Goal: Task Accomplishment & Management: Manage account settings

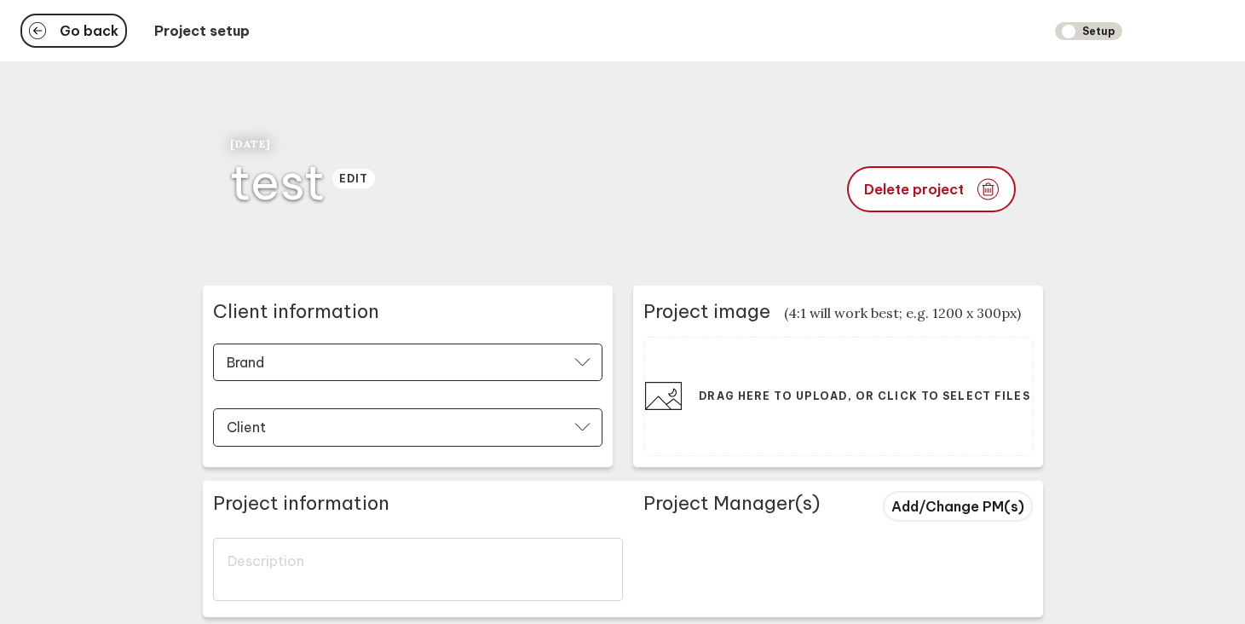
click at [90, 10] on div "Go back Project setup Setup" at bounding box center [622, 30] width 1245 height 61
click at [90, 25] on span "Go back" at bounding box center [89, 31] width 59 height 14
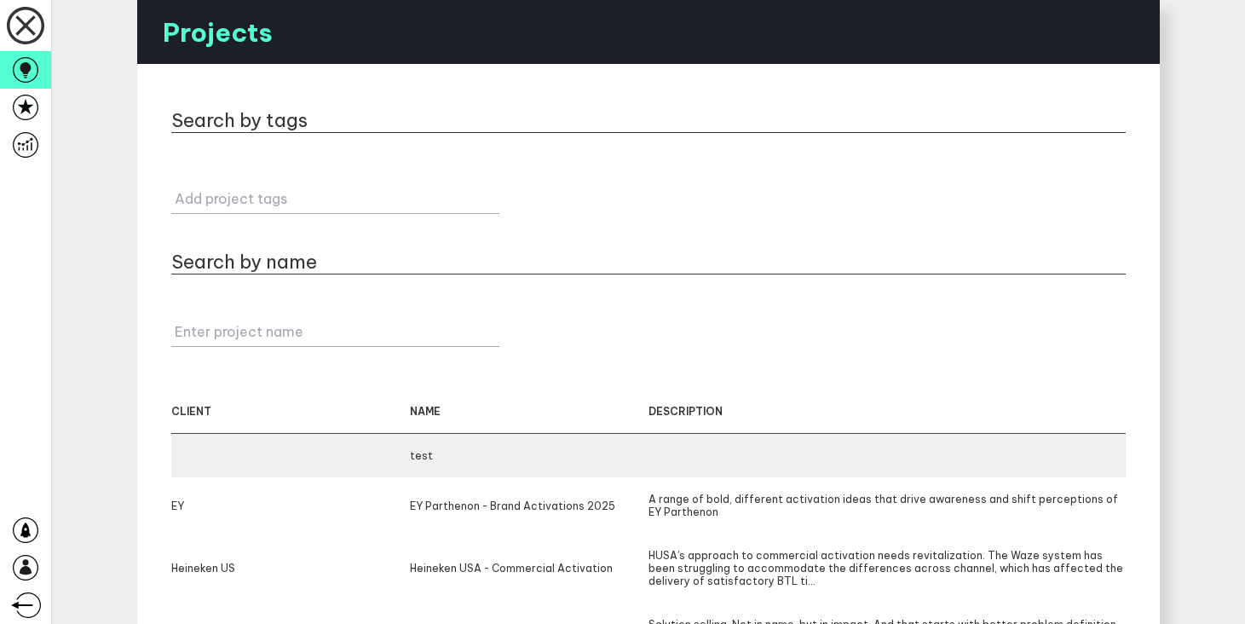
click at [509, 452] on div "test" at bounding box center [529, 455] width 239 height 13
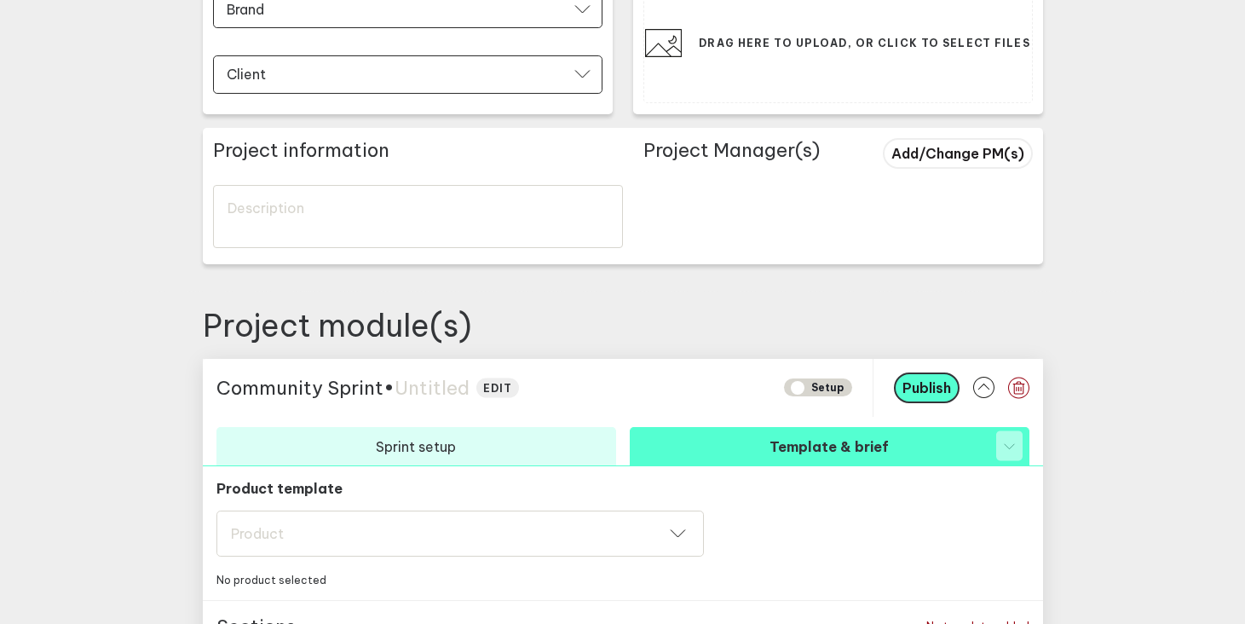
scroll to position [233, 0]
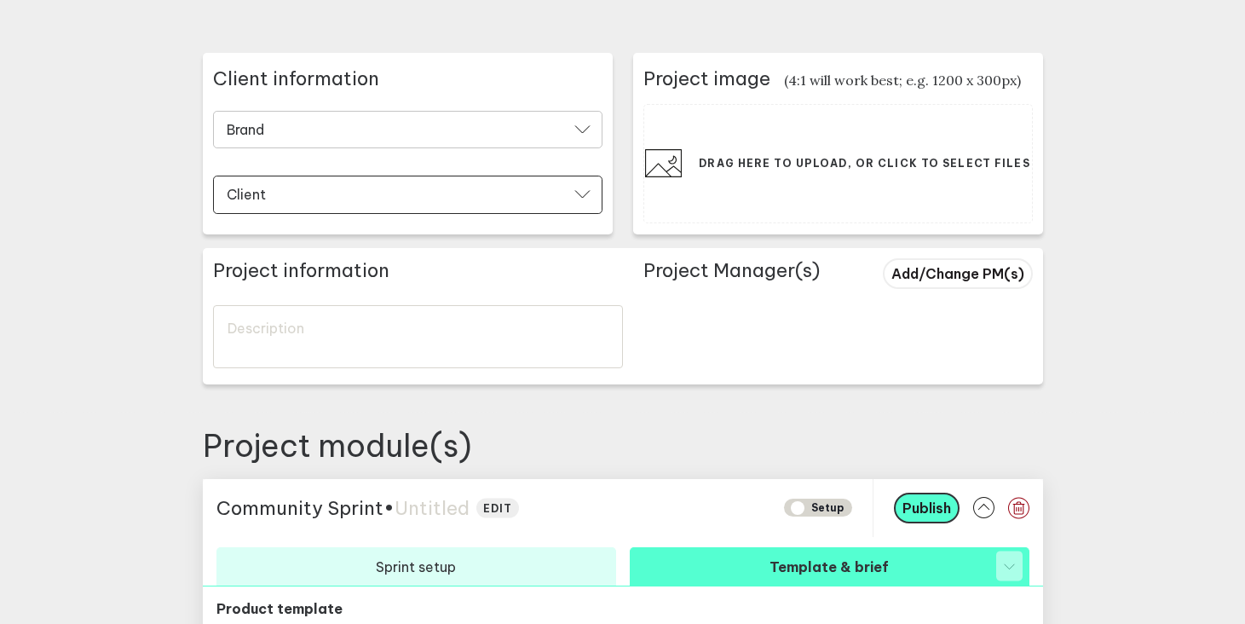
click at [427, 128] on input "Brand" at bounding box center [397, 131] width 344 height 20
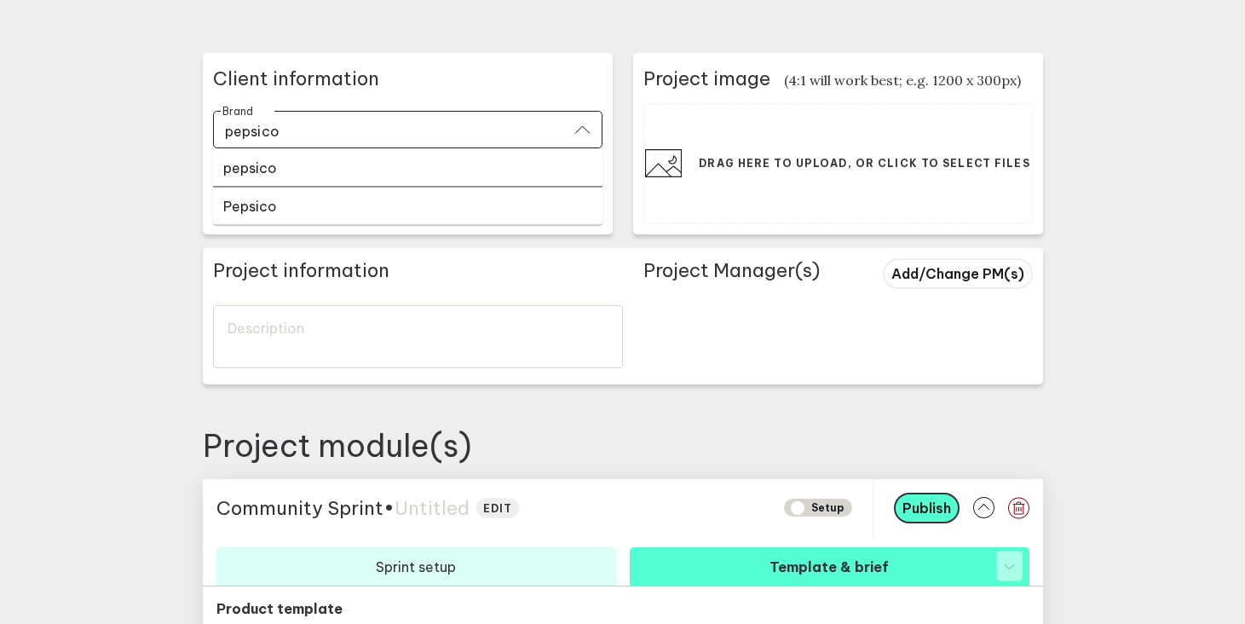
click at [354, 199] on div "Pepsico" at bounding box center [407, 205] width 369 height 17
type input "Pepsico"
click at [351, 198] on input "Client" at bounding box center [397, 197] width 344 height 20
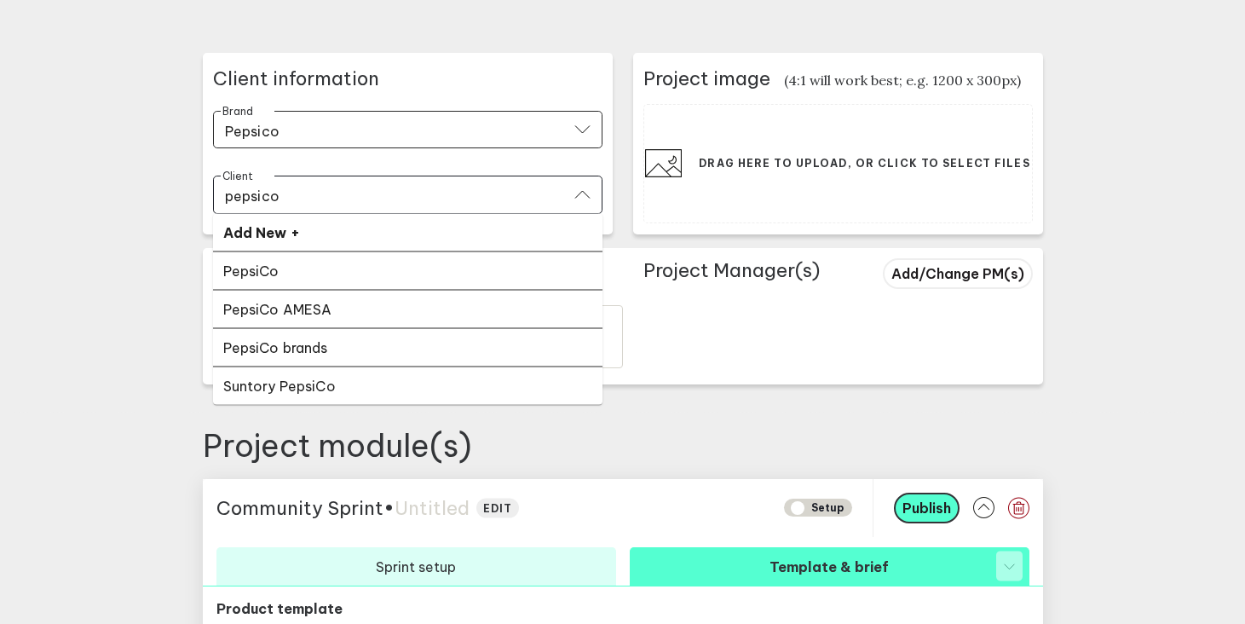
click at [343, 267] on div "PepsiCo" at bounding box center [407, 270] width 369 height 17
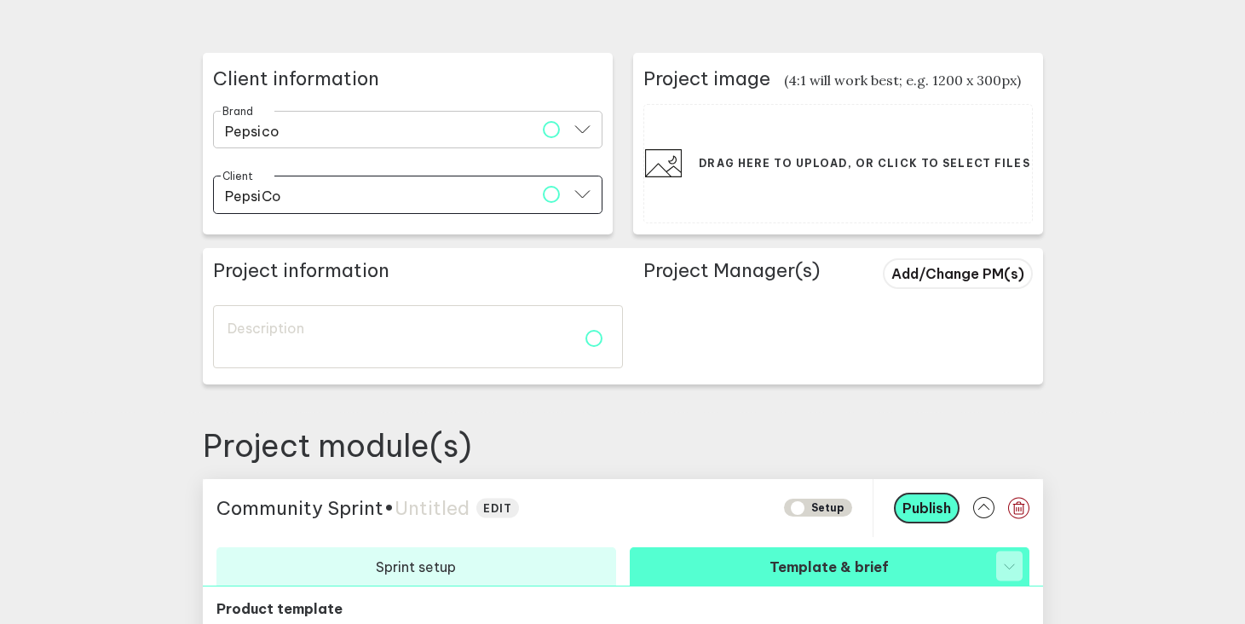
type input "PepsiCo"
click at [362, 136] on input "Pepsico" at bounding box center [386, 131] width 322 height 20
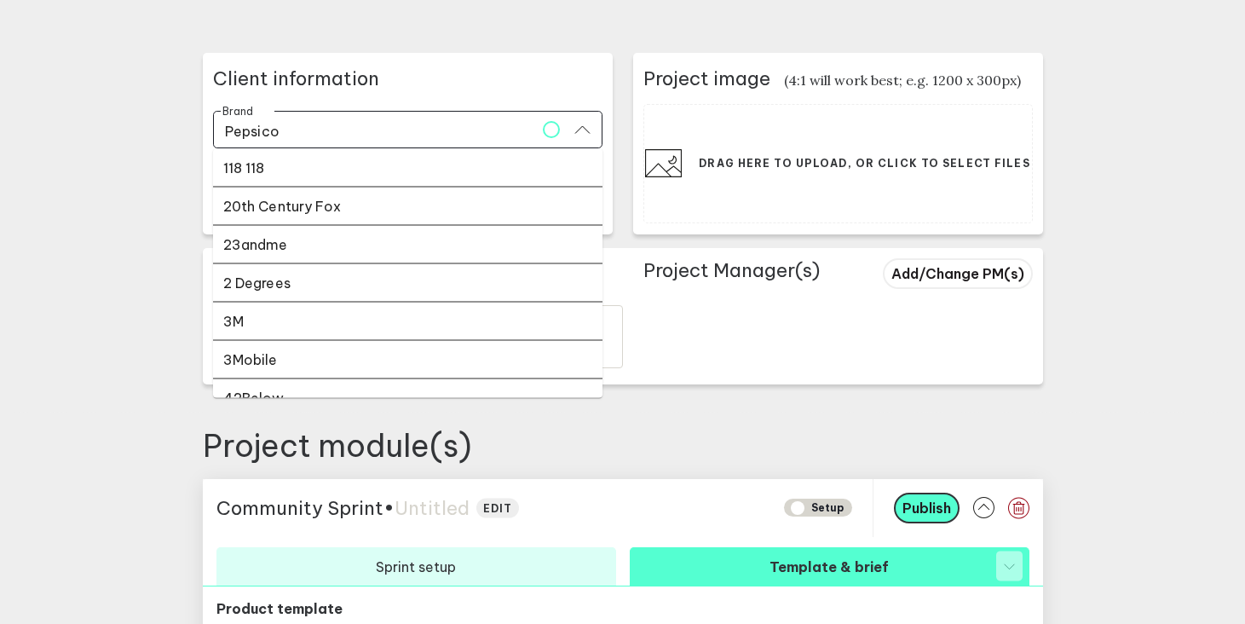
click at [362, 136] on input "Pepsico" at bounding box center [386, 131] width 322 height 20
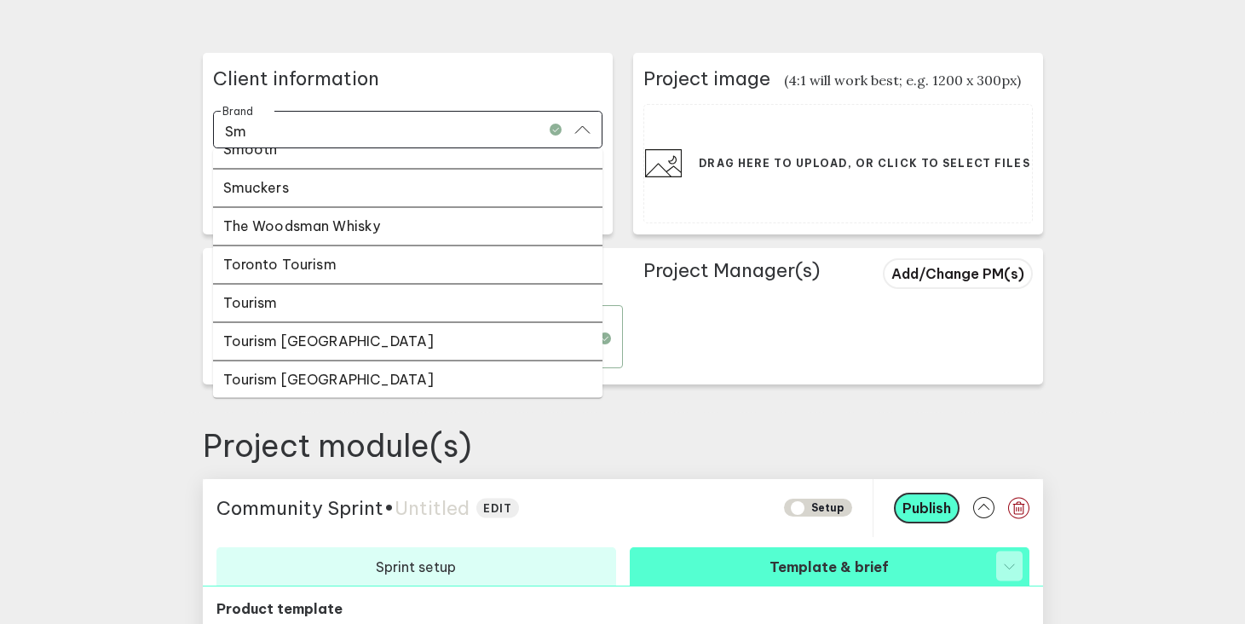
scroll to position [0, 0]
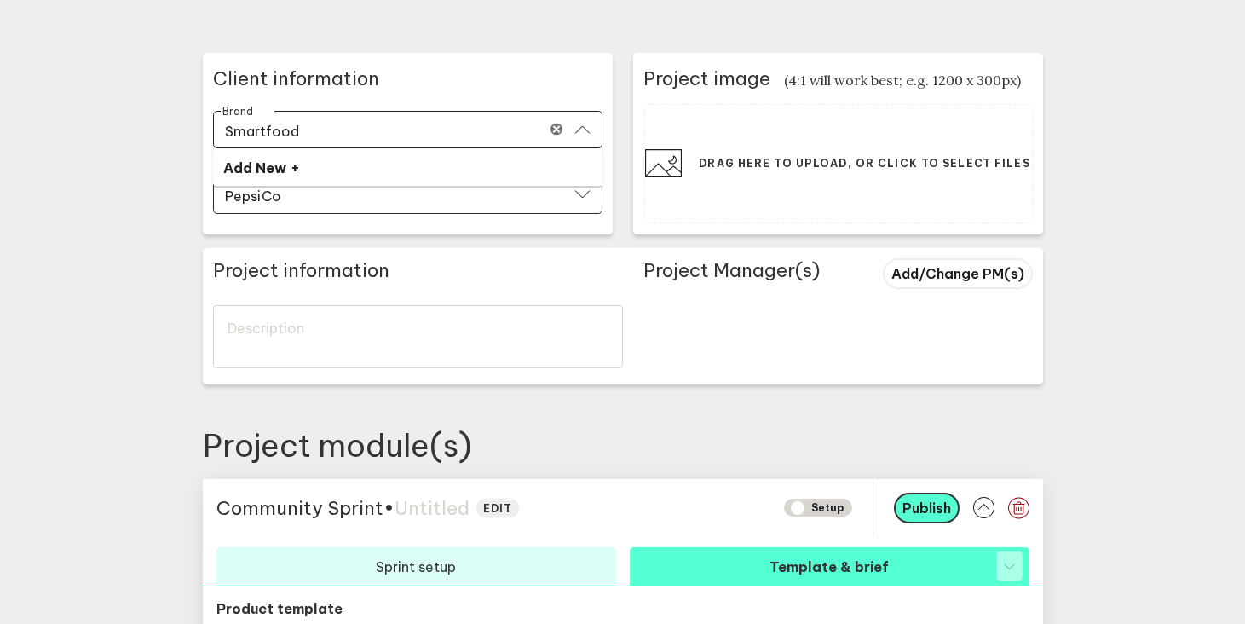
click at [338, 173] on div "Add New +" at bounding box center [407, 166] width 369 height 17
type input "Pepsico"
click at [175, 163] on main "Go back Project setup Setup [DATE] test edit Delete project Client information …" at bounding box center [622, 365] width 1245 height 1197
click at [300, 131] on input "Pepsico" at bounding box center [386, 131] width 322 height 20
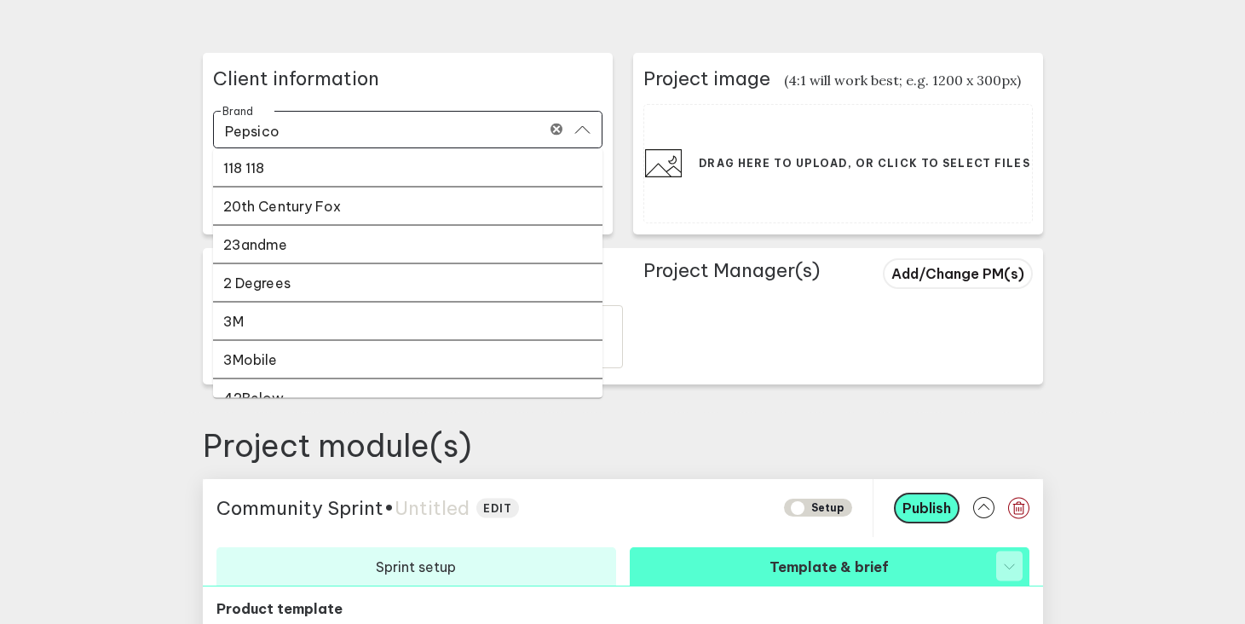
scroll to position [59301, 0]
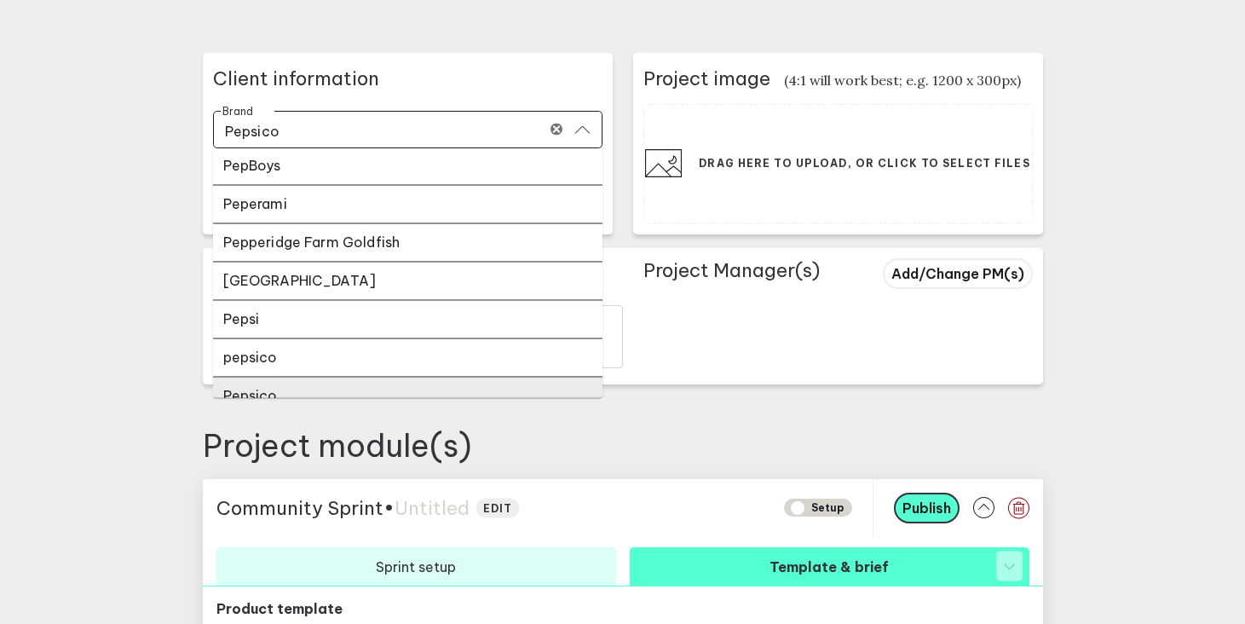
click at [551, 129] on icon "Clear" at bounding box center [556, 130] width 12 height 12
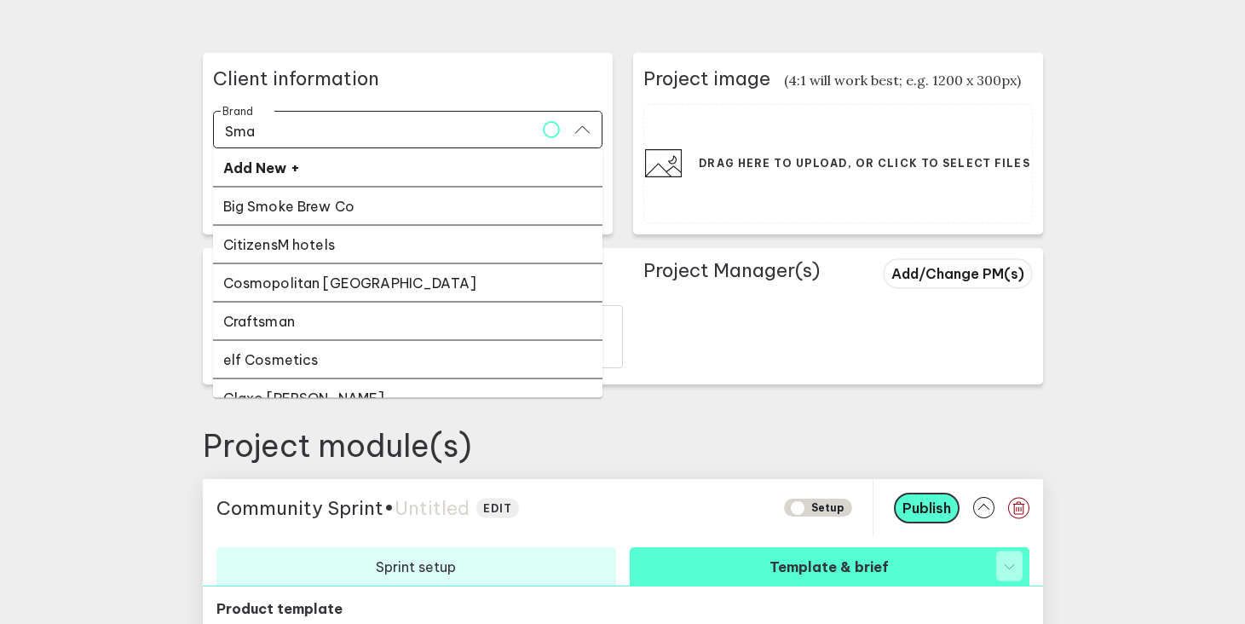
type input "Smar"
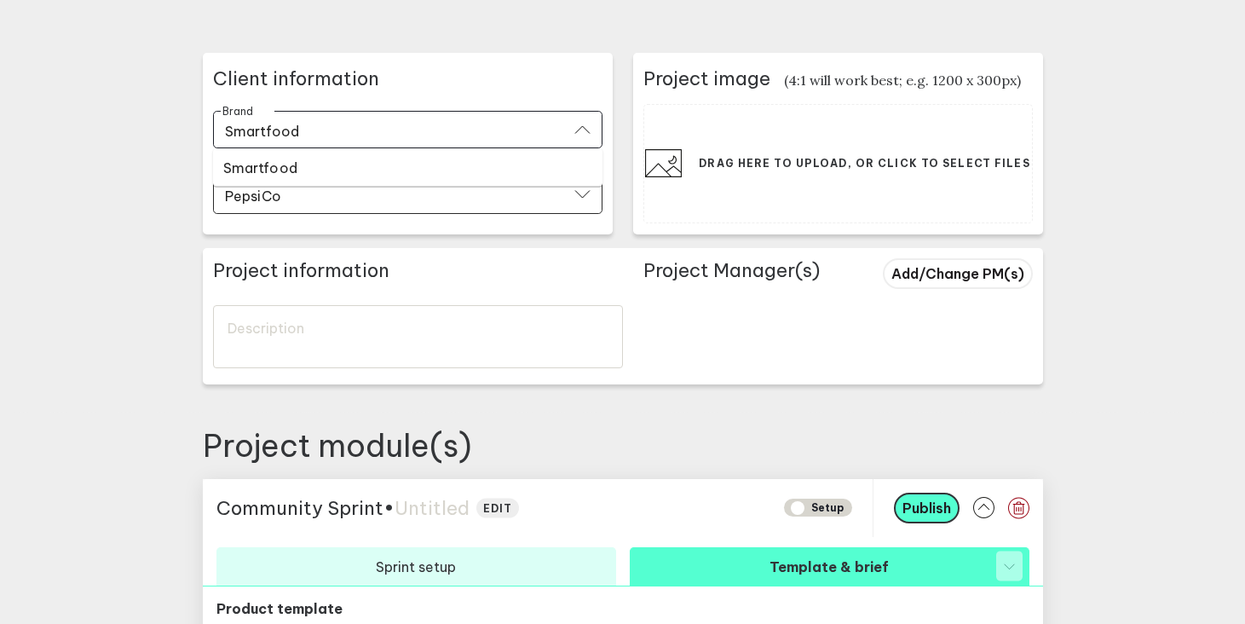
click at [403, 164] on div "Smartfood" at bounding box center [407, 166] width 369 height 17
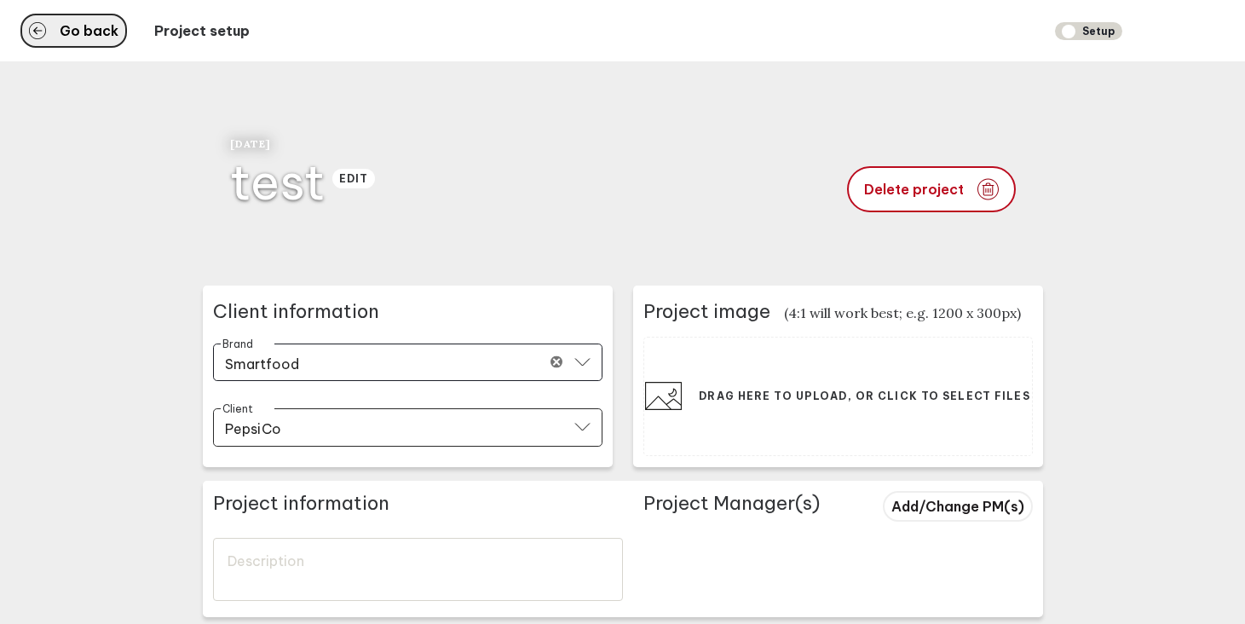
type input "Smartfood"
click at [101, 37] on span "Go back" at bounding box center [89, 31] width 59 height 14
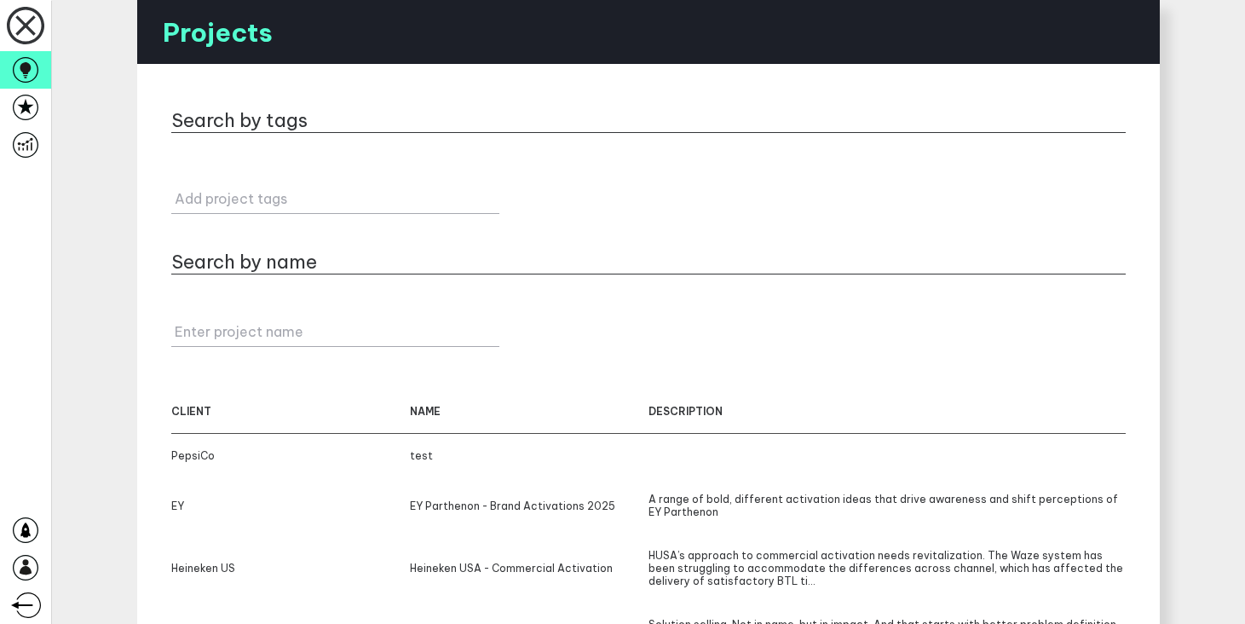
scroll to position [13, 0]
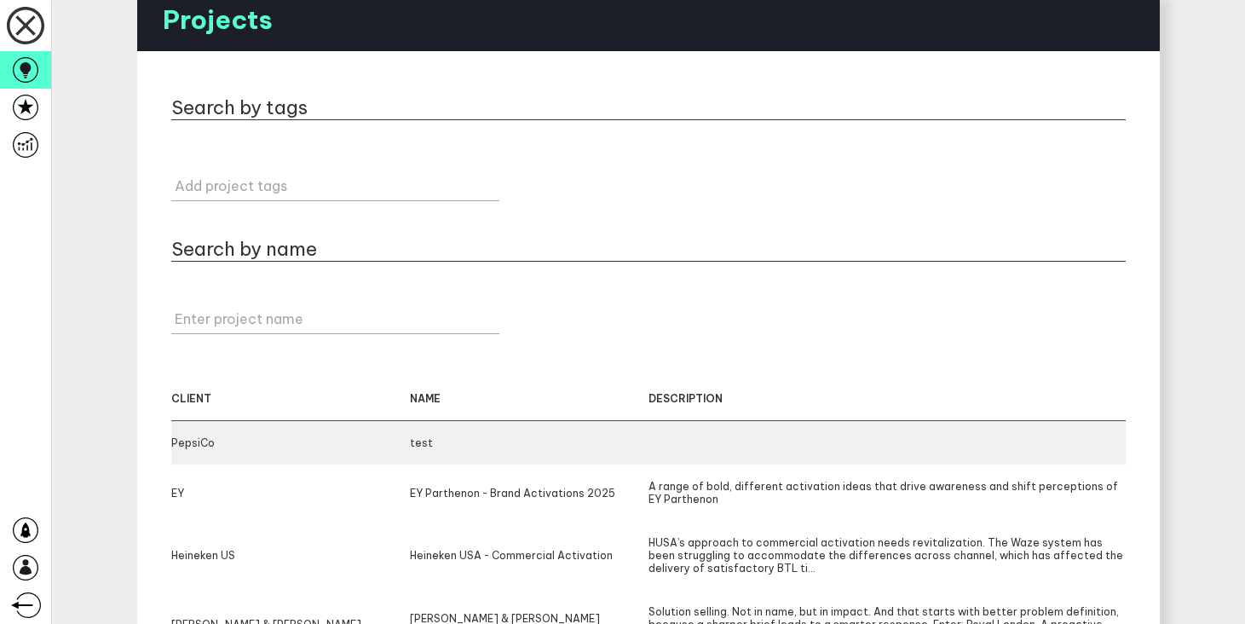
click at [573, 447] on div "test" at bounding box center [529, 442] width 239 height 13
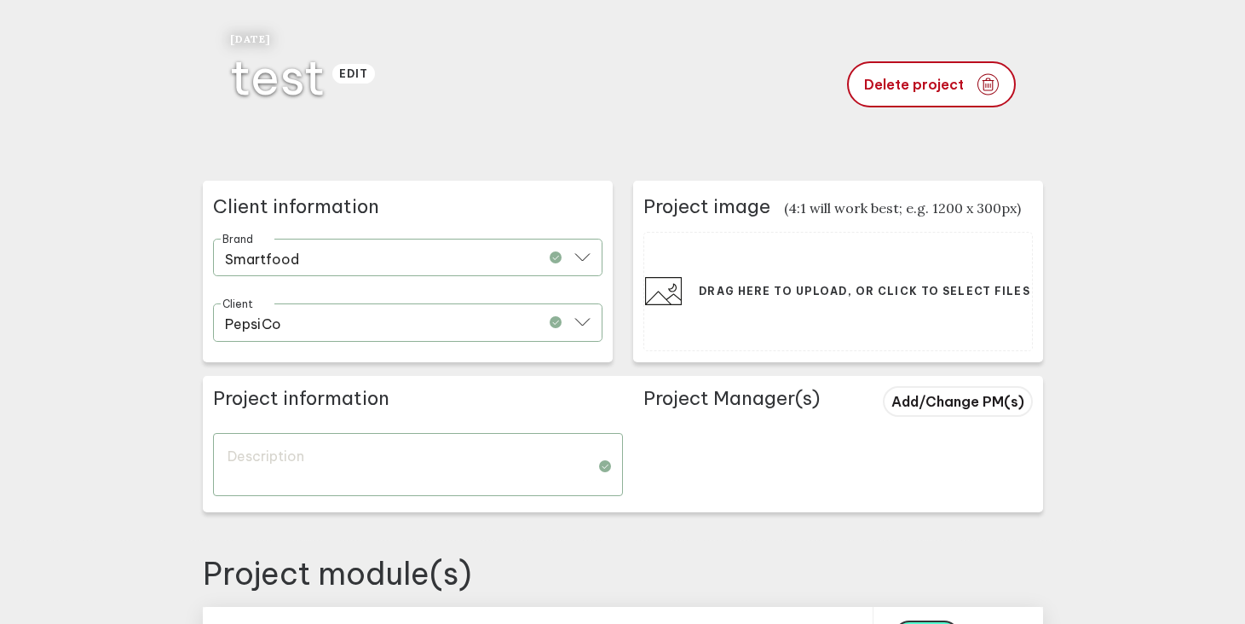
scroll to position [154, 0]
